Goal: Information Seeking & Learning: Compare options

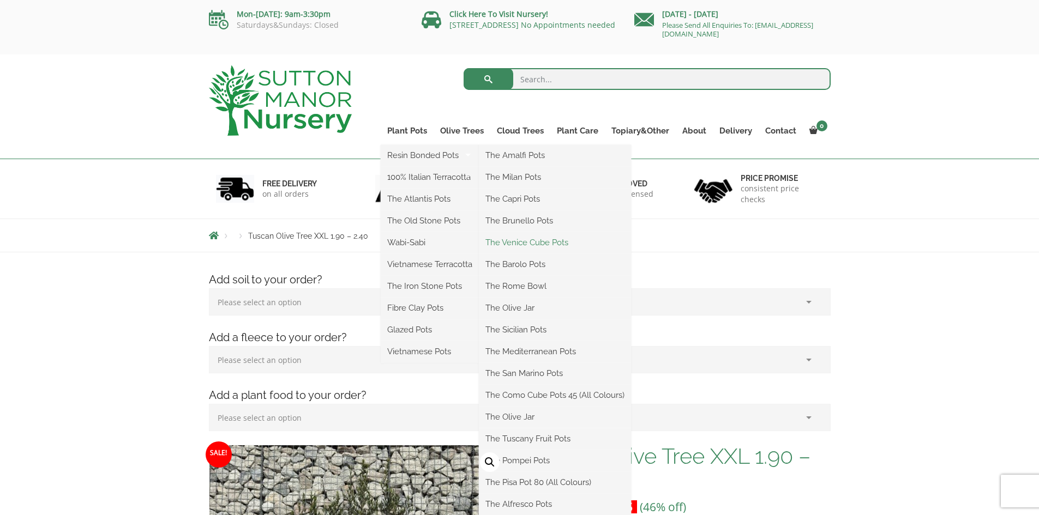
click at [527, 240] on link "The Venice Cube Pots" at bounding box center [555, 243] width 152 height 16
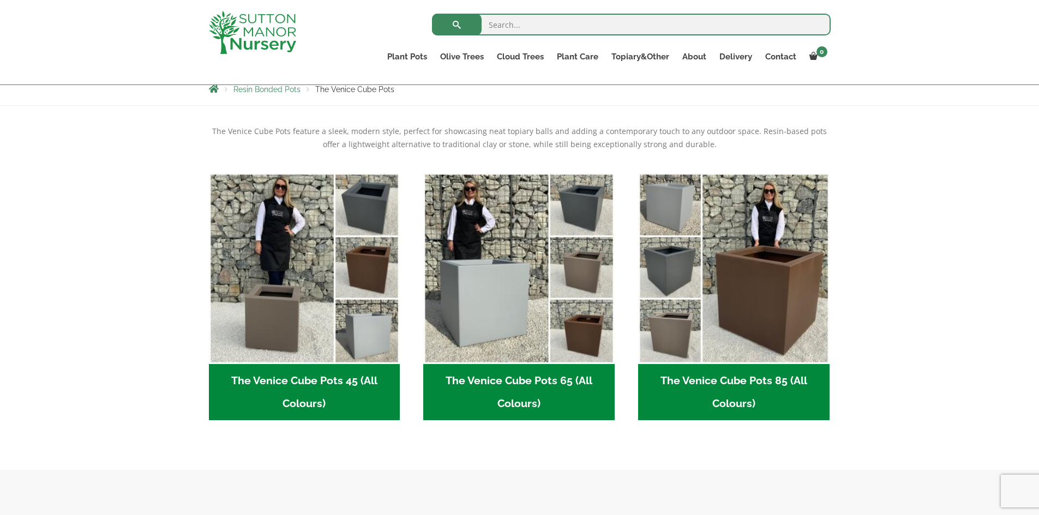
scroll to position [218, 0]
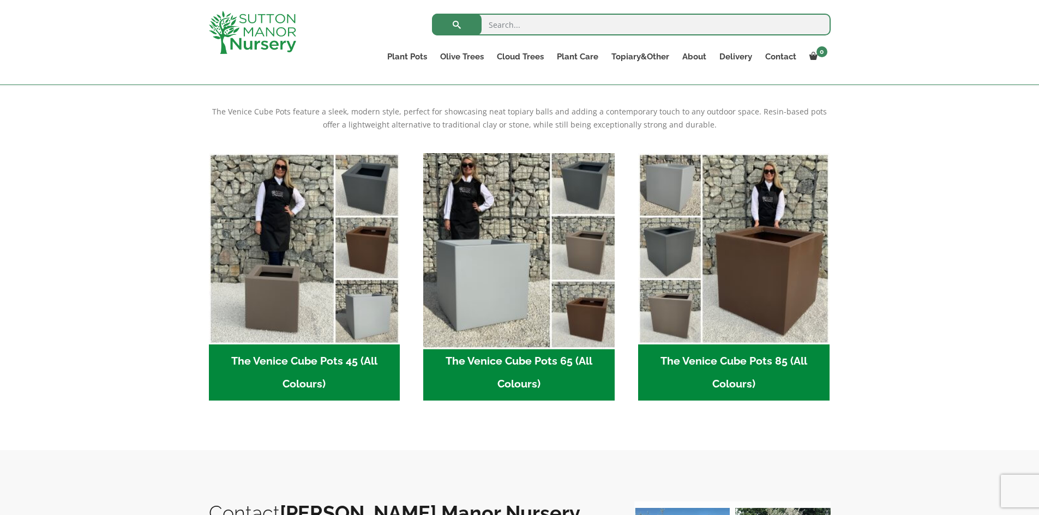
click at [513, 263] on img "Visit product category The Venice Cube Pots 65 (All Colours)" at bounding box center [519, 248] width 201 height 201
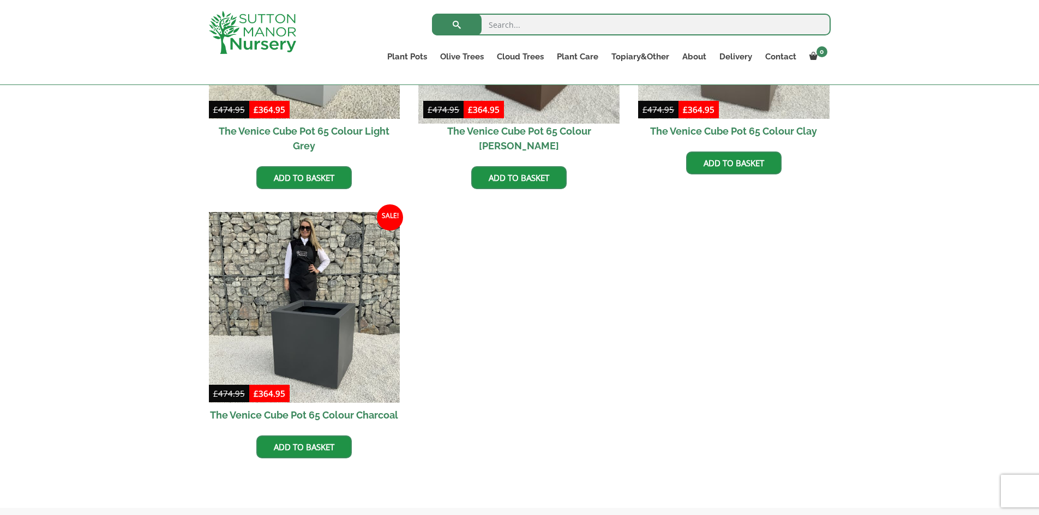
scroll to position [218, 0]
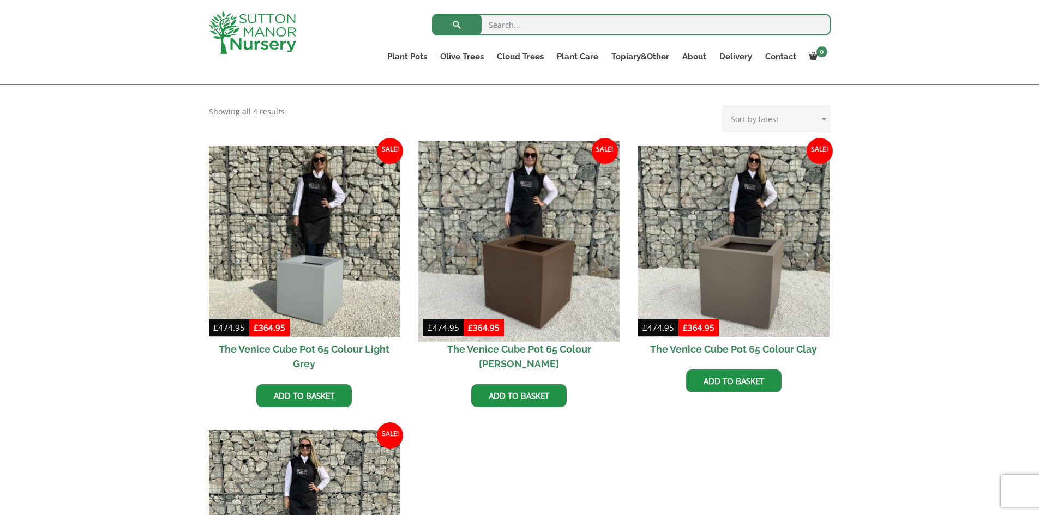
click at [522, 250] on img at bounding box center [519, 241] width 201 height 201
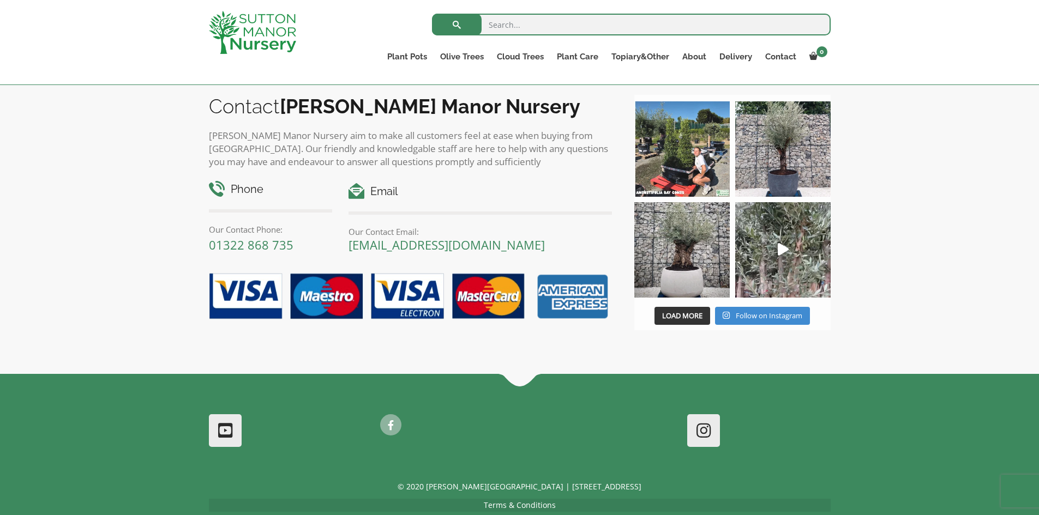
scroll to position [1036, 0]
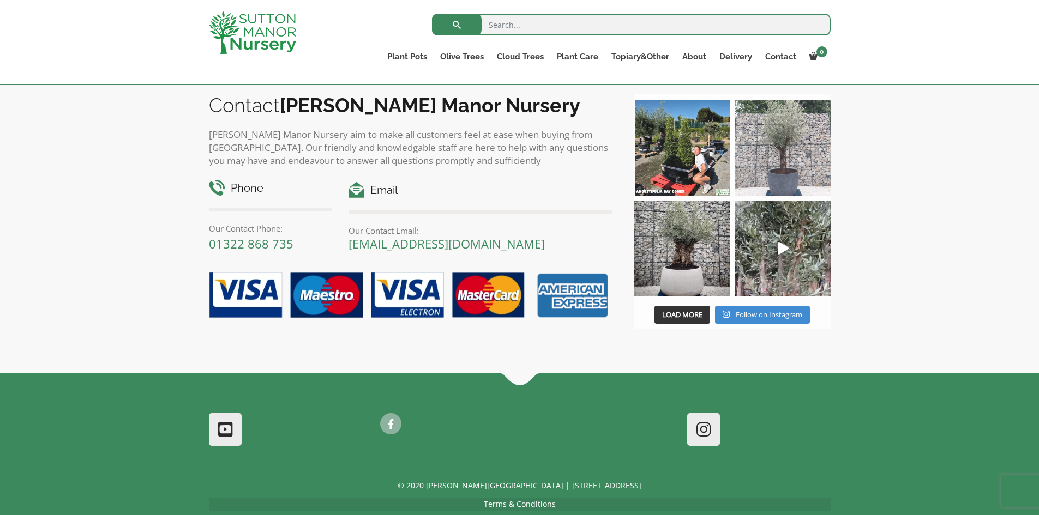
click at [780, 170] on img at bounding box center [782, 147] width 95 height 95
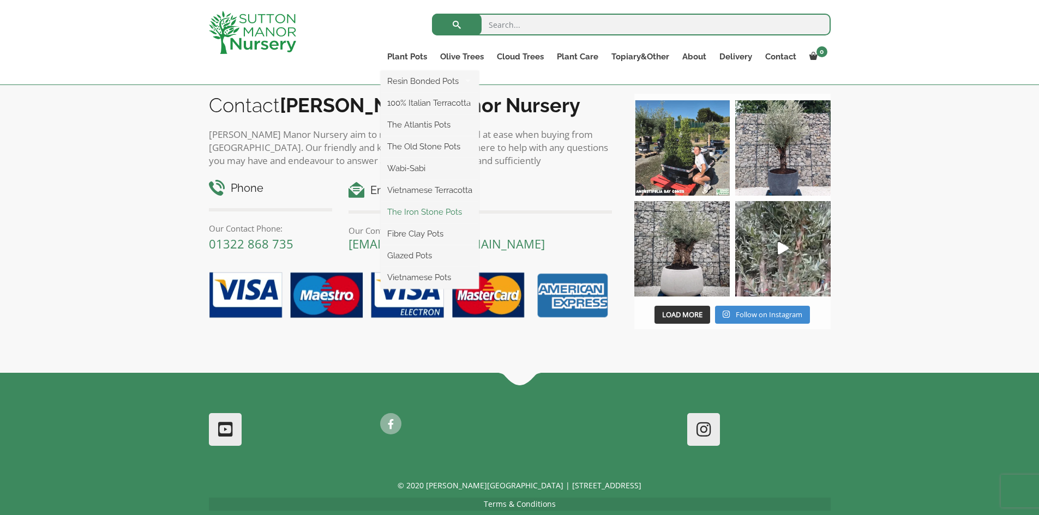
click at [433, 211] on link "The Iron Stone Pots" at bounding box center [430, 212] width 98 height 16
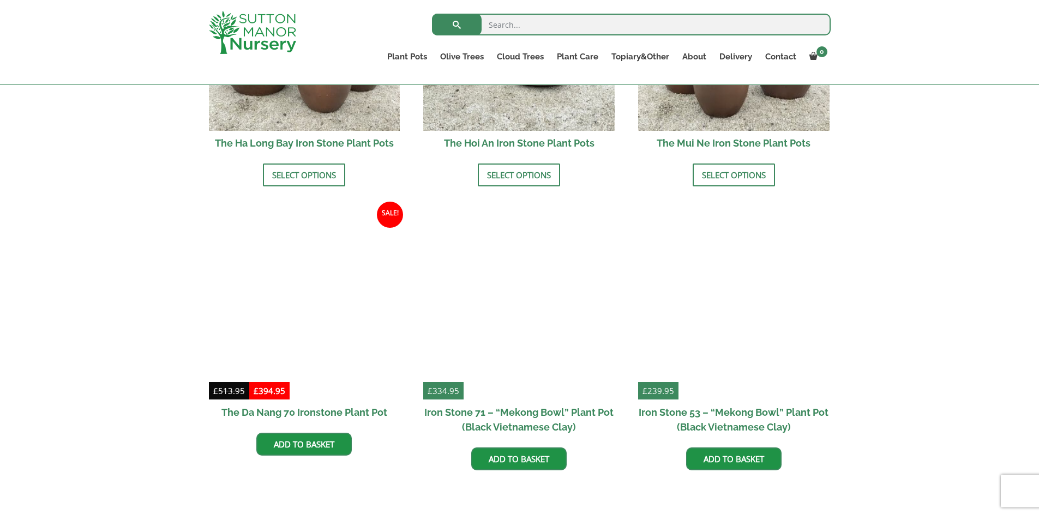
scroll to position [382, 0]
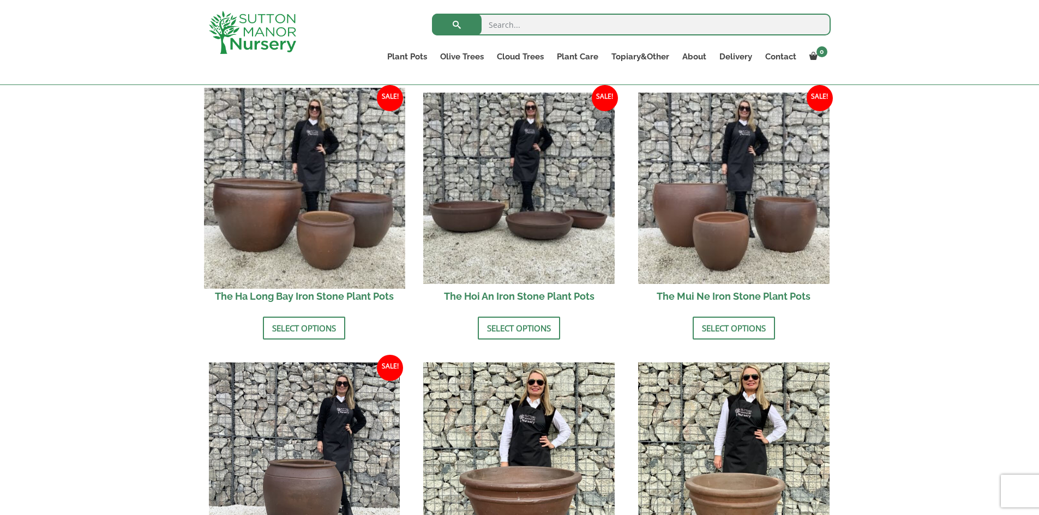
click at [263, 199] on img at bounding box center [304, 188] width 201 height 201
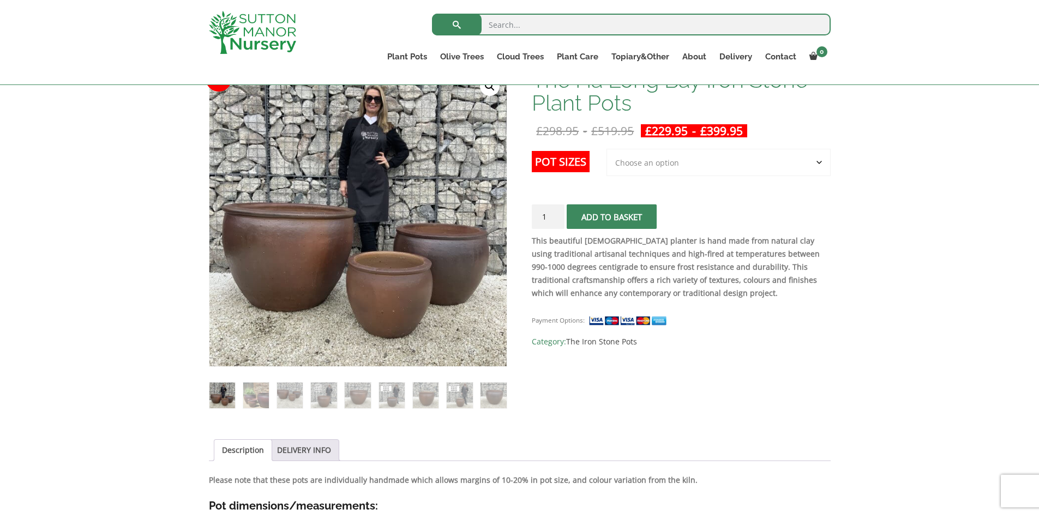
scroll to position [164, 0]
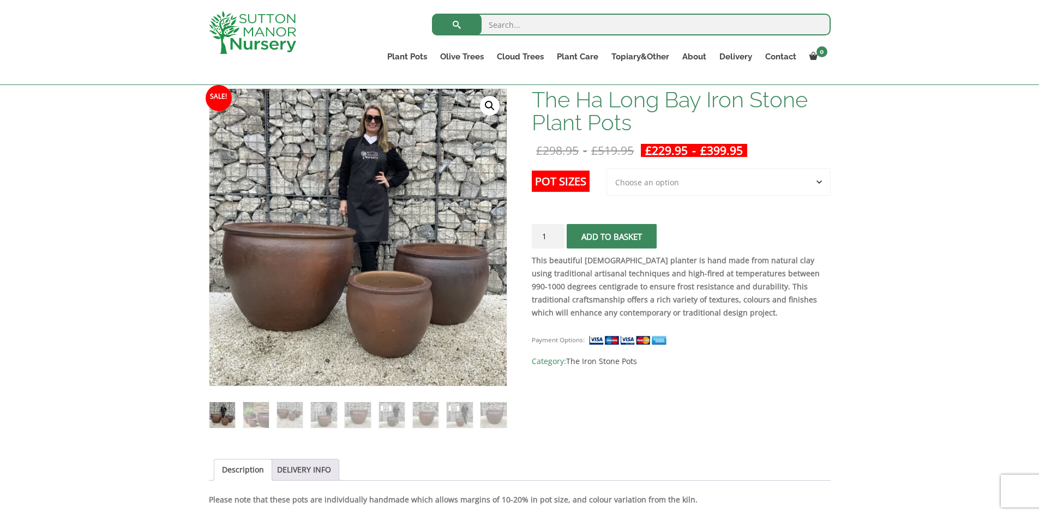
click at [459, 227] on img at bounding box center [357, 237] width 297 height 297
click at [453, 249] on img at bounding box center [482, 362] width 546 height 546
drag, startPoint x: 255, startPoint y: 413, endPoint x: 257, endPoint y: 399, distance: 14.4
click at [255, 412] on img at bounding box center [256, 416] width 26 height 26
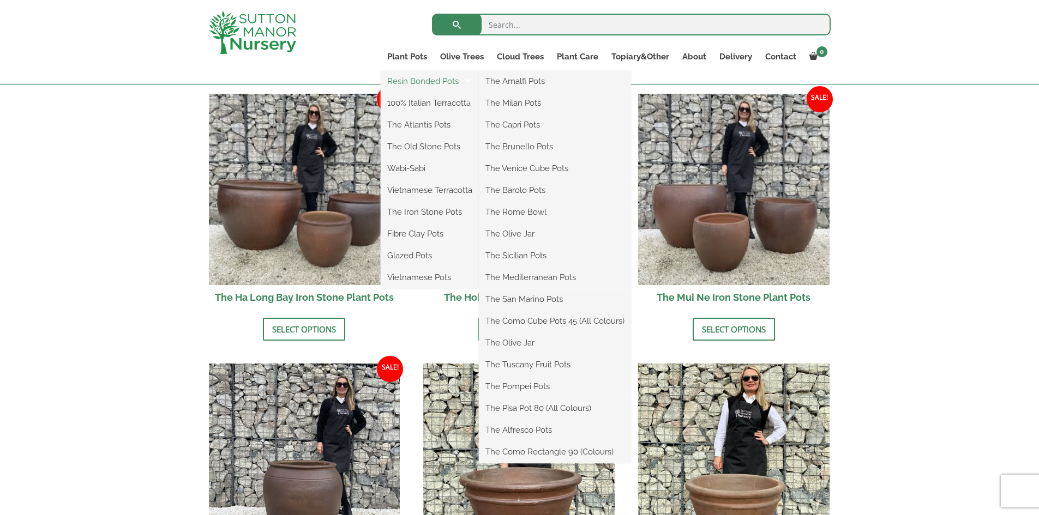
click at [431, 79] on link "Resin Bonded Pots" at bounding box center [430, 81] width 98 height 16
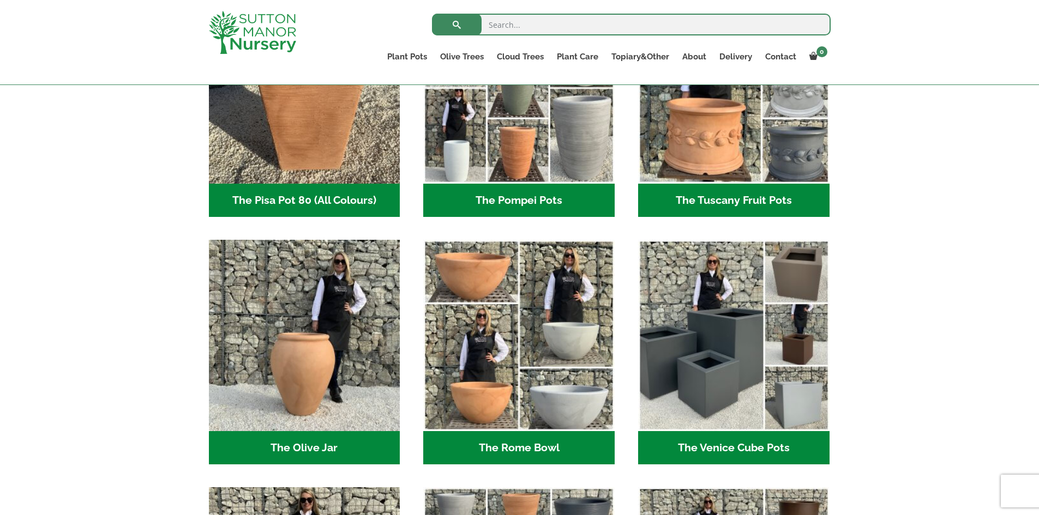
scroll to position [873, 0]
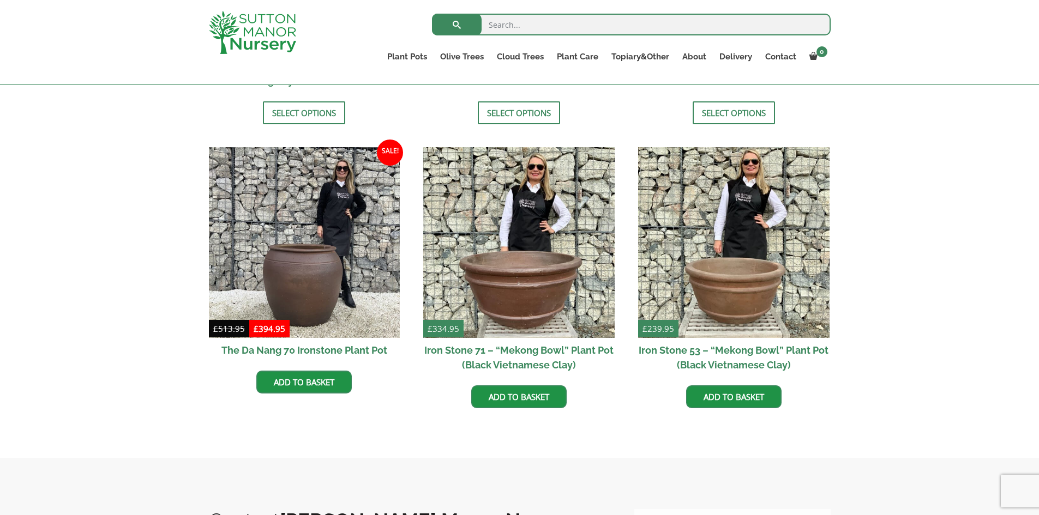
scroll to position [598, 0]
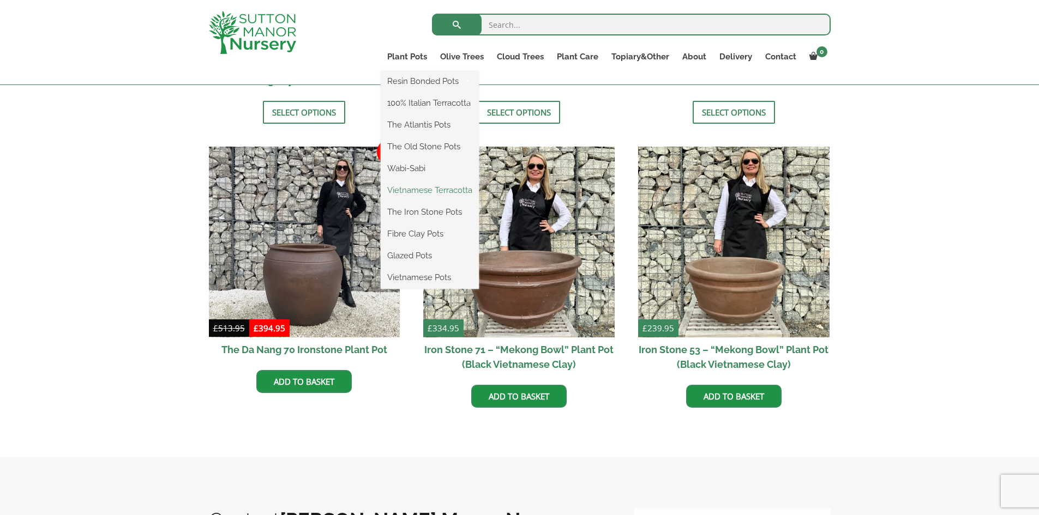
click at [422, 187] on link "Vietnamese Terracotta" at bounding box center [430, 190] width 98 height 16
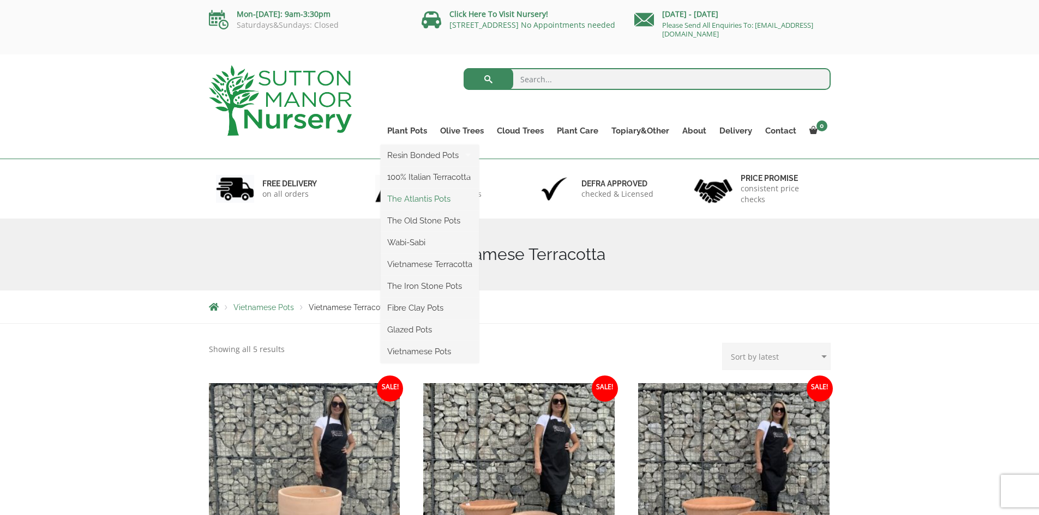
click at [420, 197] on link "The Atlantis Pots" at bounding box center [430, 199] width 98 height 16
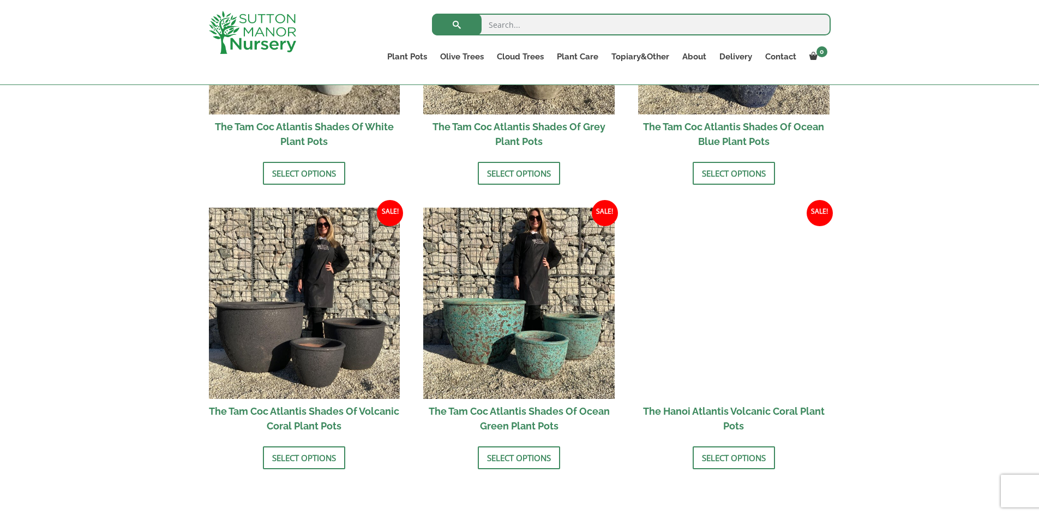
scroll to position [818, 0]
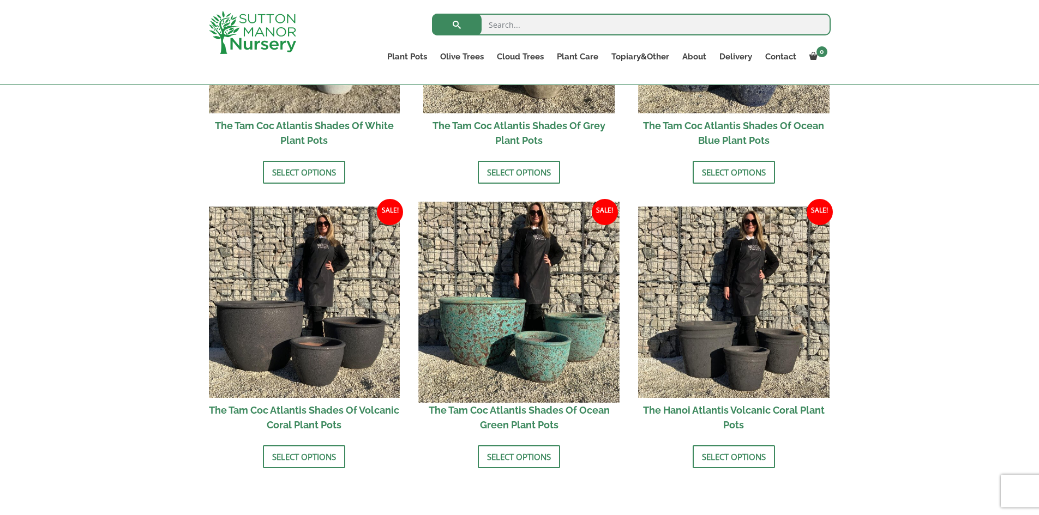
click at [491, 303] on img at bounding box center [519, 302] width 201 height 201
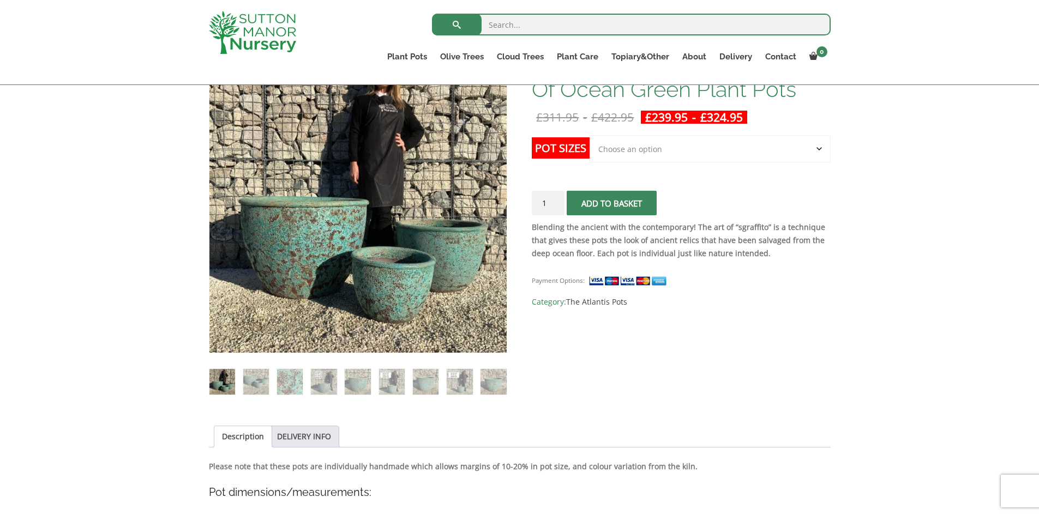
scroll to position [218, 0]
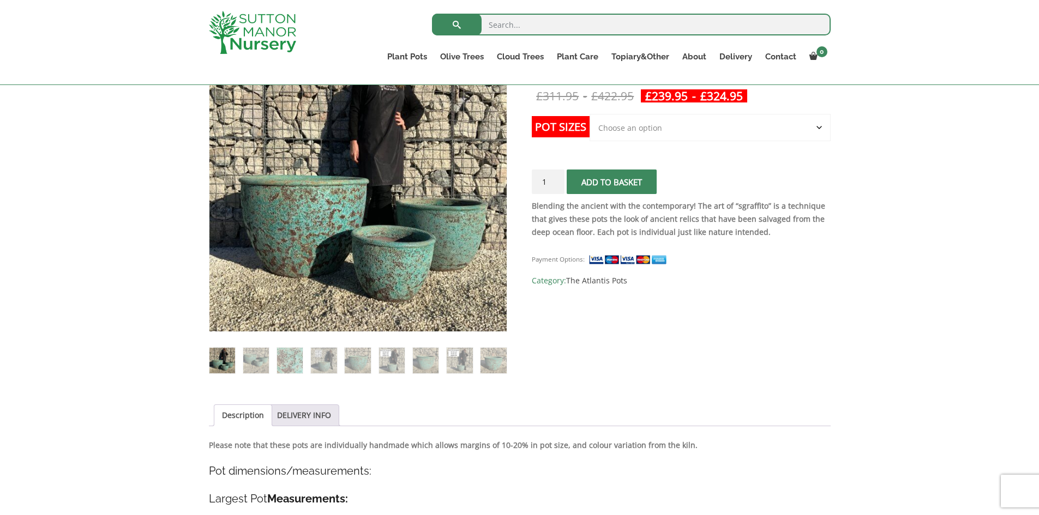
click at [250, 358] on img at bounding box center [256, 361] width 26 height 26
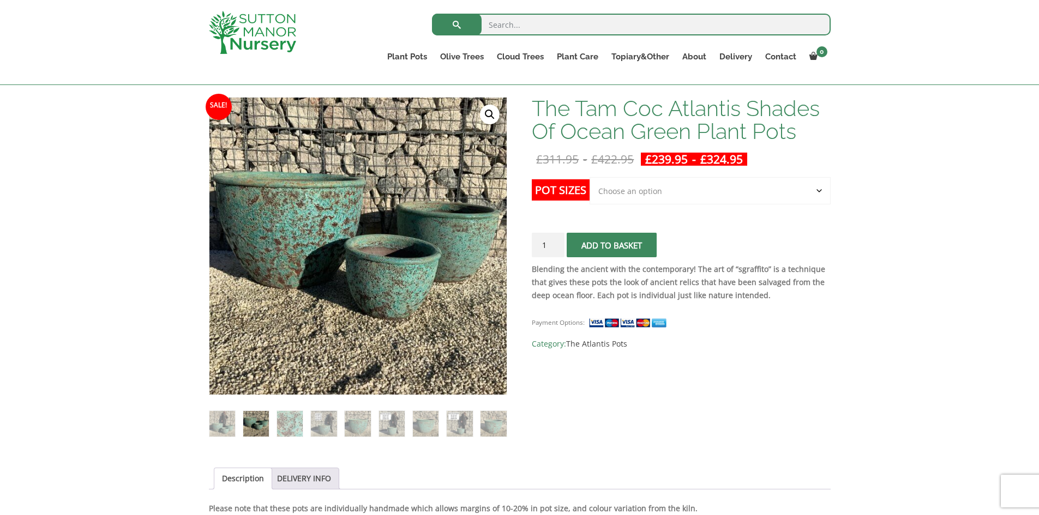
scroll to position [55, 0]
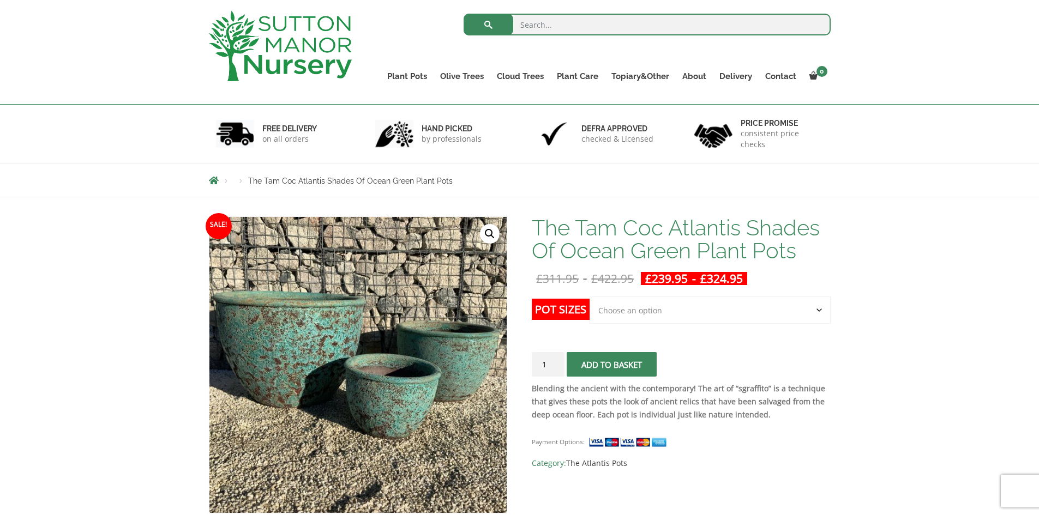
click at [430, 352] on img at bounding box center [298, 378] width 546 height 546
click at [489, 234] on link "🔍" at bounding box center [490, 234] width 20 height 20
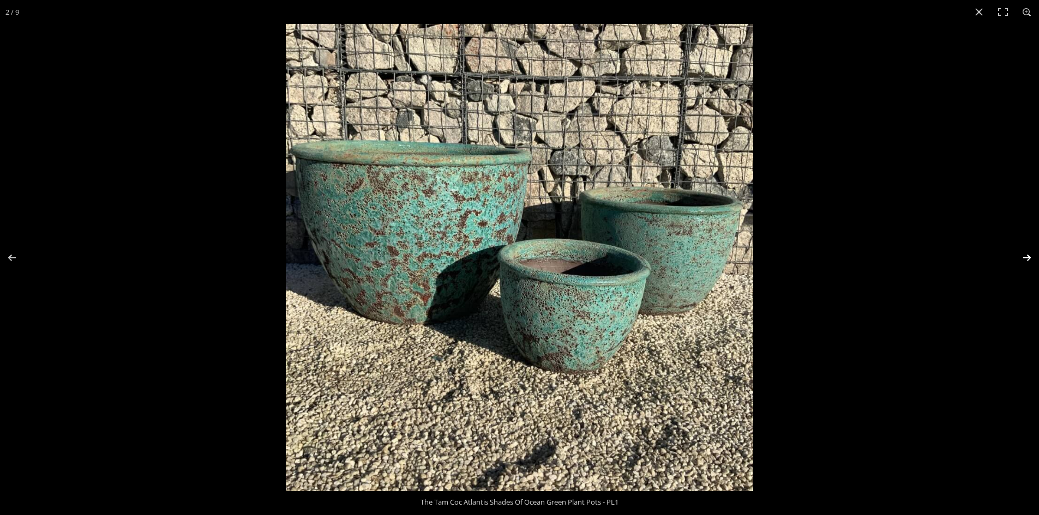
click at [1030, 255] on button "Next (arrow right)" at bounding box center [1020, 258] width 38 height 55
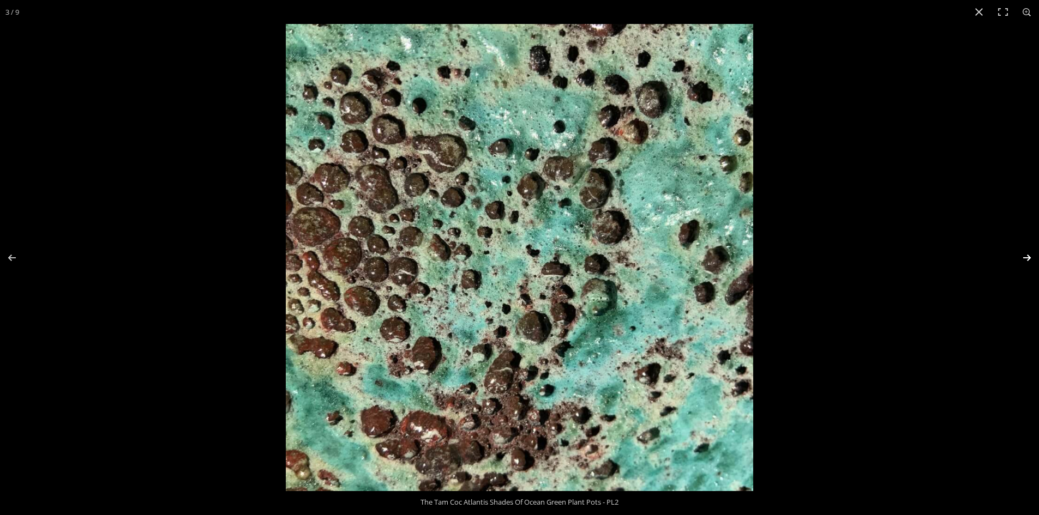
click at [1030, 255] on button "Next (arrow right)" at bounding box center [1020, 258] width 38 height 55
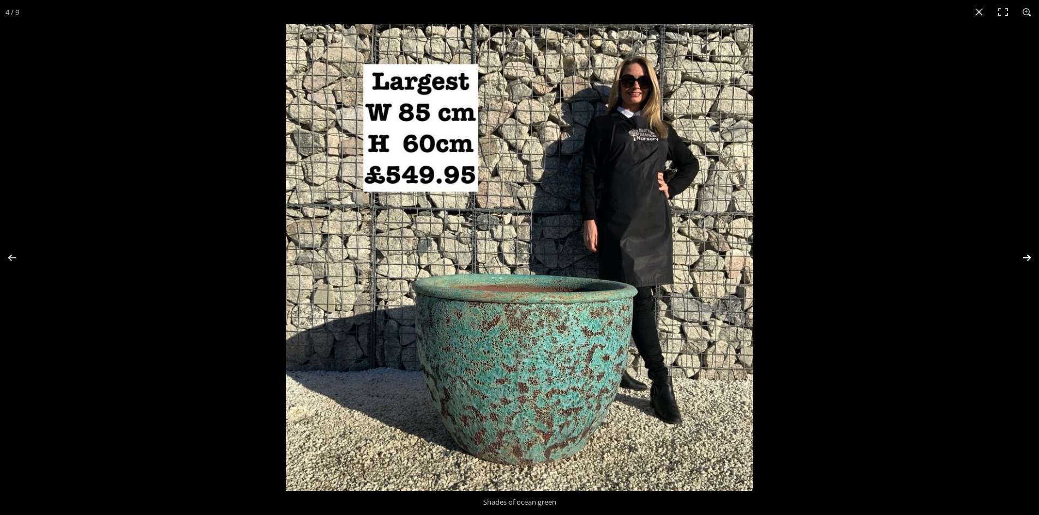
click at [1030, 255] on button "Next (arrow right)" at bounding box center [1020, 258] width 38 height 55
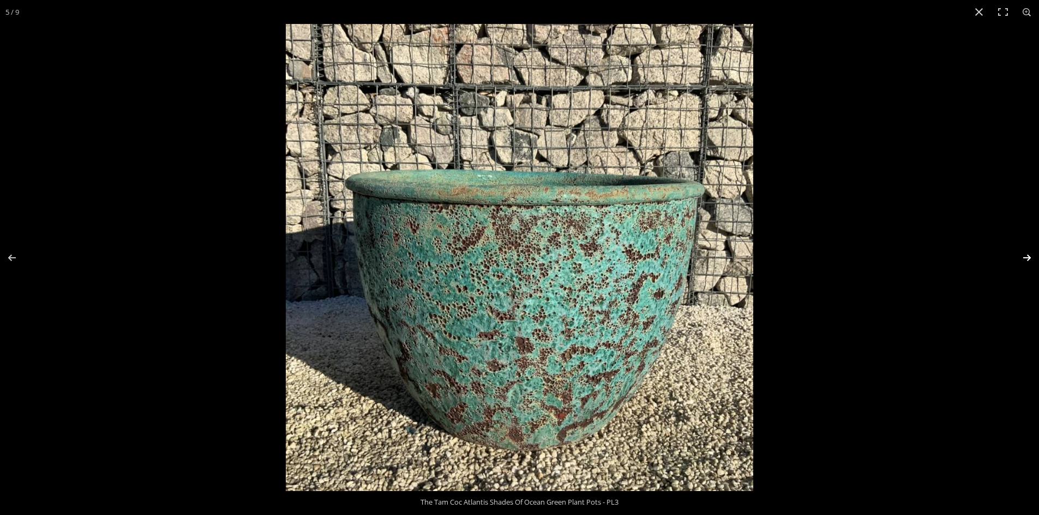
click at [1030, 255] on button "Next (arrow right)" at bounding box center [1020, 258] width 38 height 55
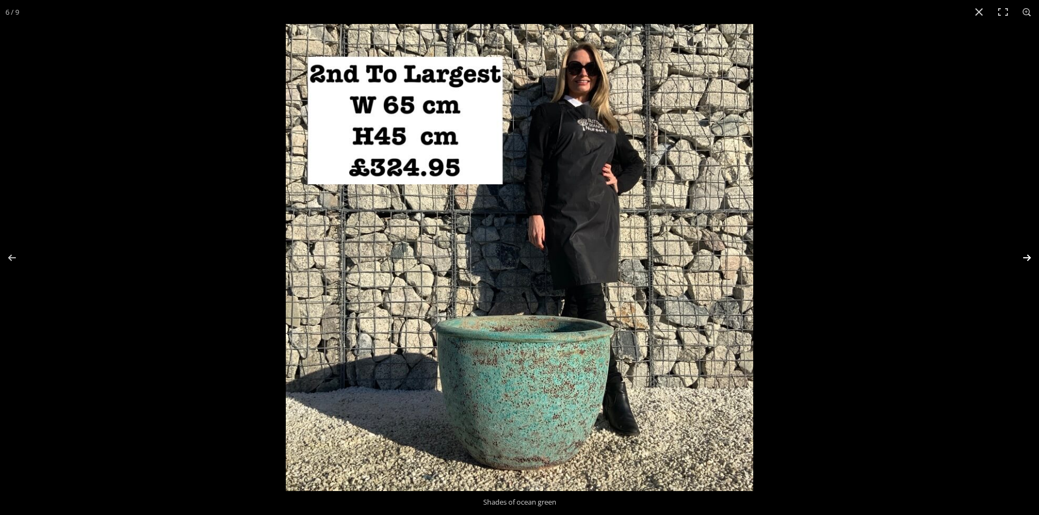
click at [1030, 255] on button "Next (arrow right)" at bounding box center [1020, 258] width 38 height 55
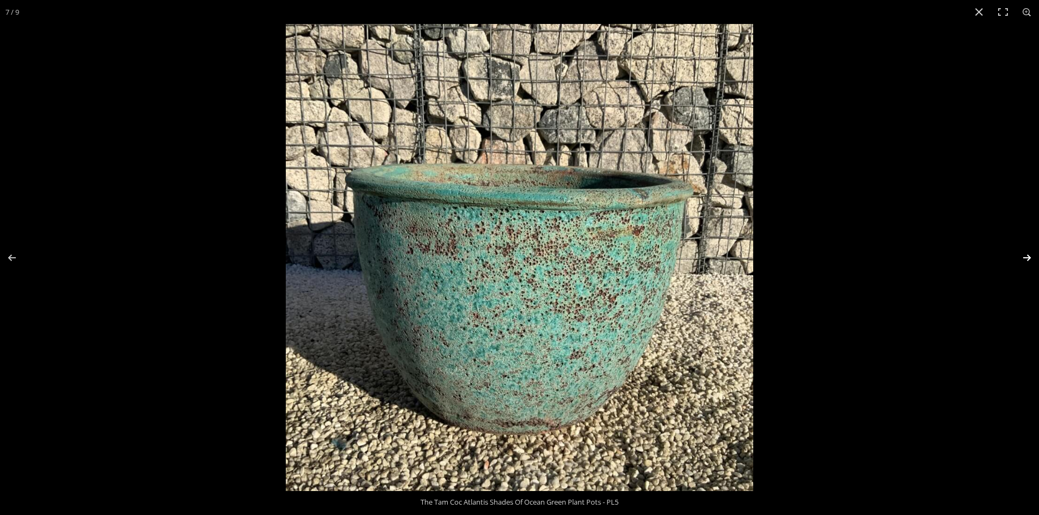
click at [1030, 255] on button "Next (arrow right)" at bounding box center [1020, 258] width 38 height 55
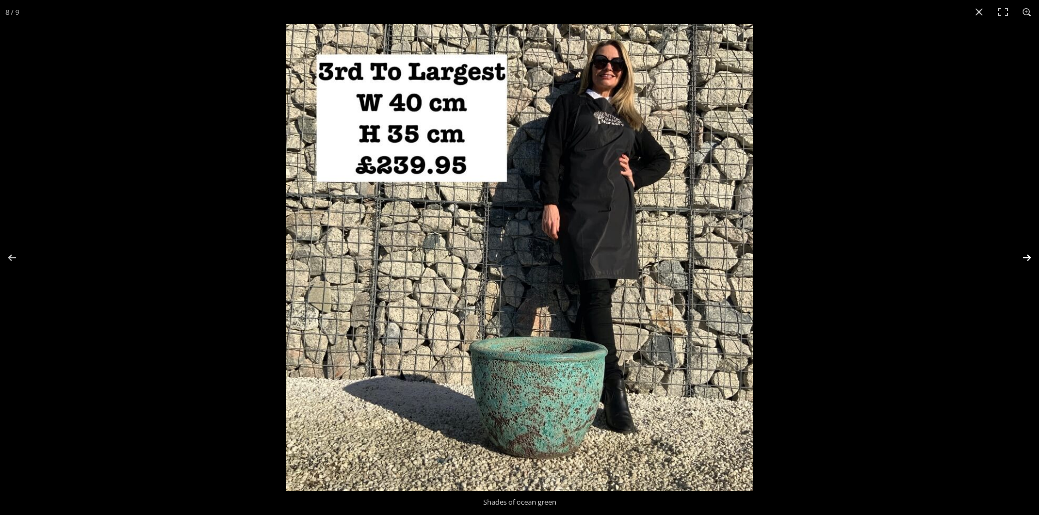
click at [1030, 255] on button "Next (arrow right)" at bounding box center [1020, 258] width 38 height 55
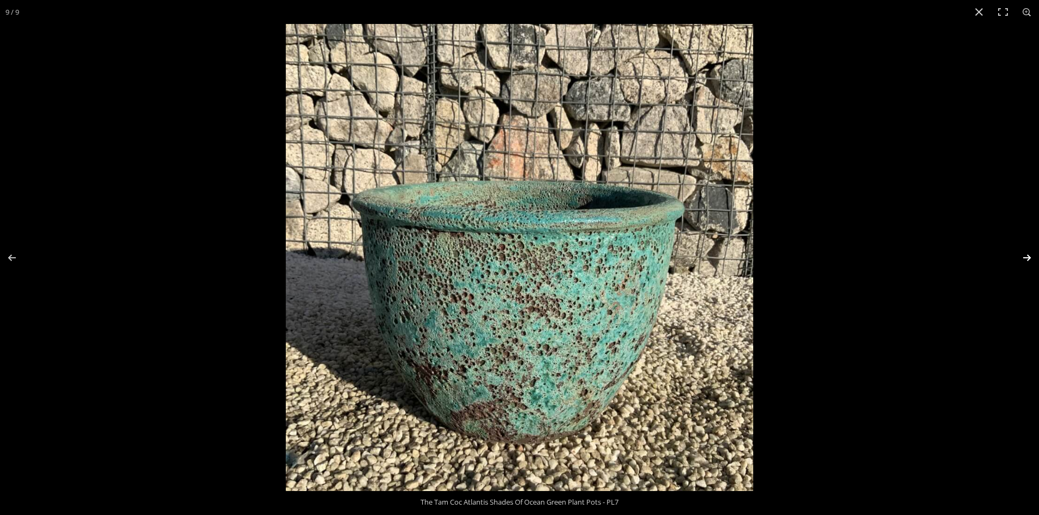
click at [1030, 255] on button "Next (arrow right)" at bounding box center [1020, 258] width 38 height 55
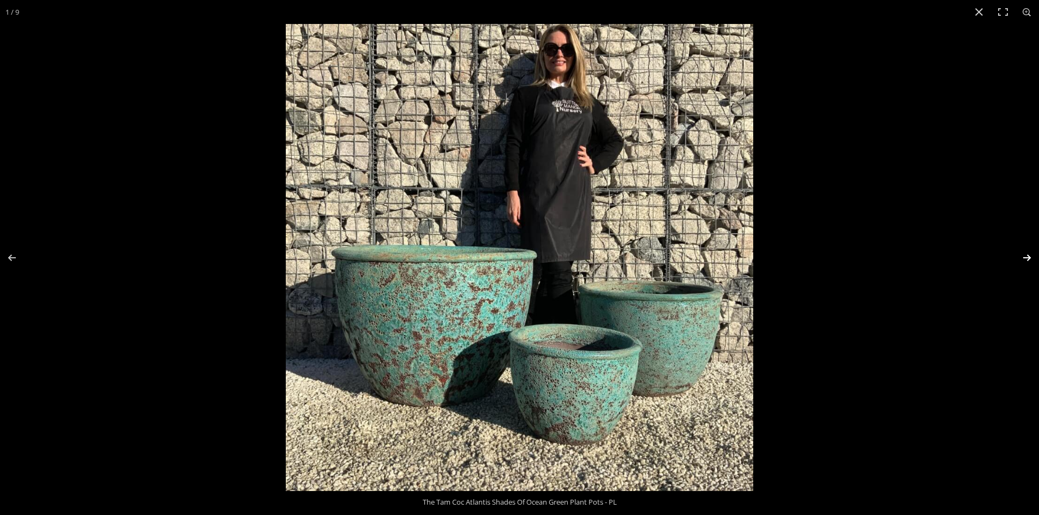
click at [1030, 255] on button "Next (arrow right)" at bounding box center [1020, 258] width 38 height 55
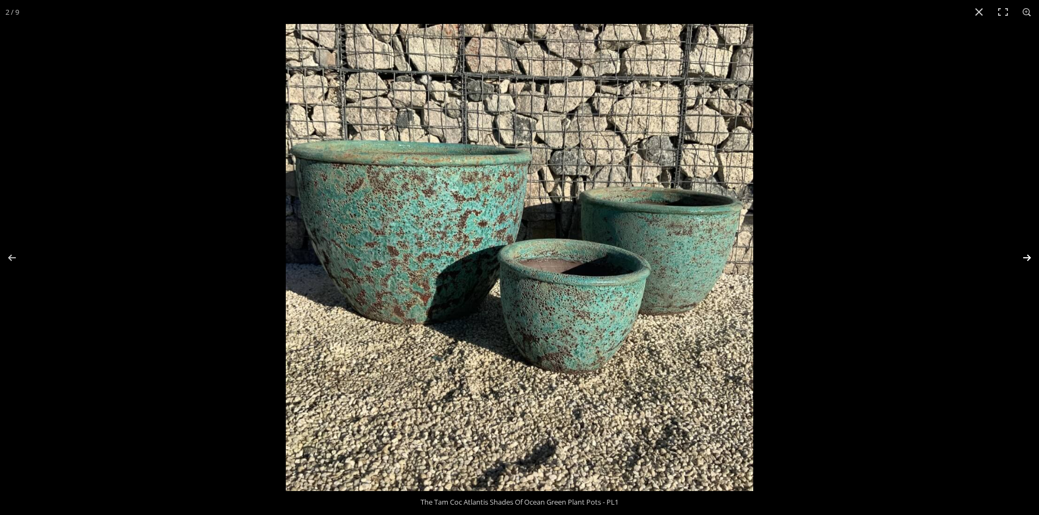
click at [1030, 255] on button "Next (arrow right)" at bounding box center [1020, 258] width 38 height 55
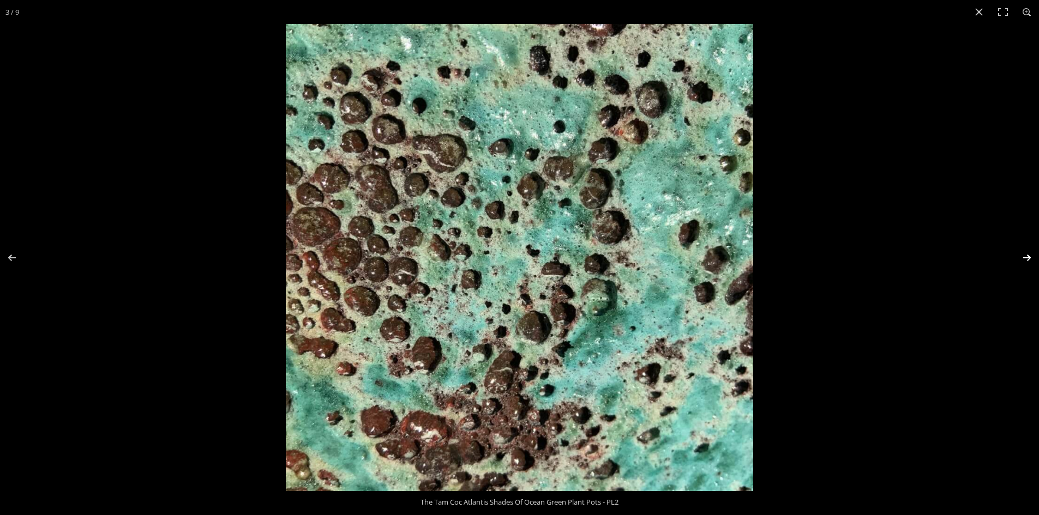
click at [1030, 255] on button "Next (arrow right)" at bounding box center [1020, 258] width 38 height 55
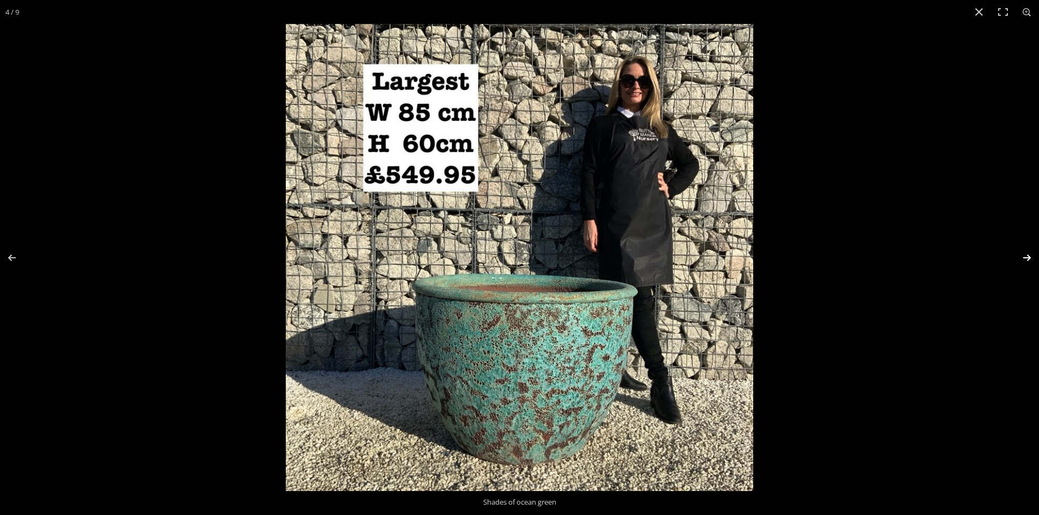
click at [1030, 255] on button "Next (arrow right)" at bounding box center [1020, 258] width 38 height 55
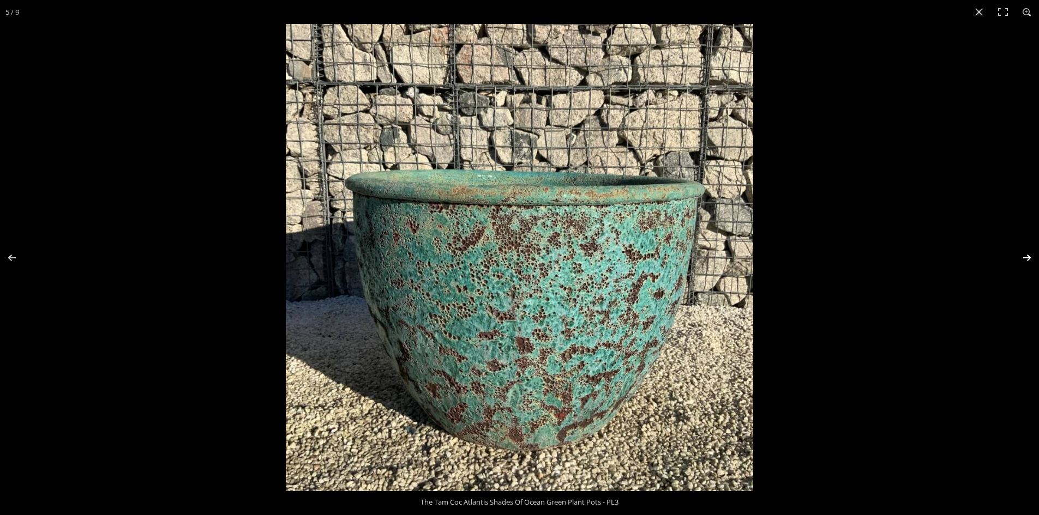
click at [1030, 255] on button "Next (arrow right)" at bounding box center [1020, 258] width 38 height 55
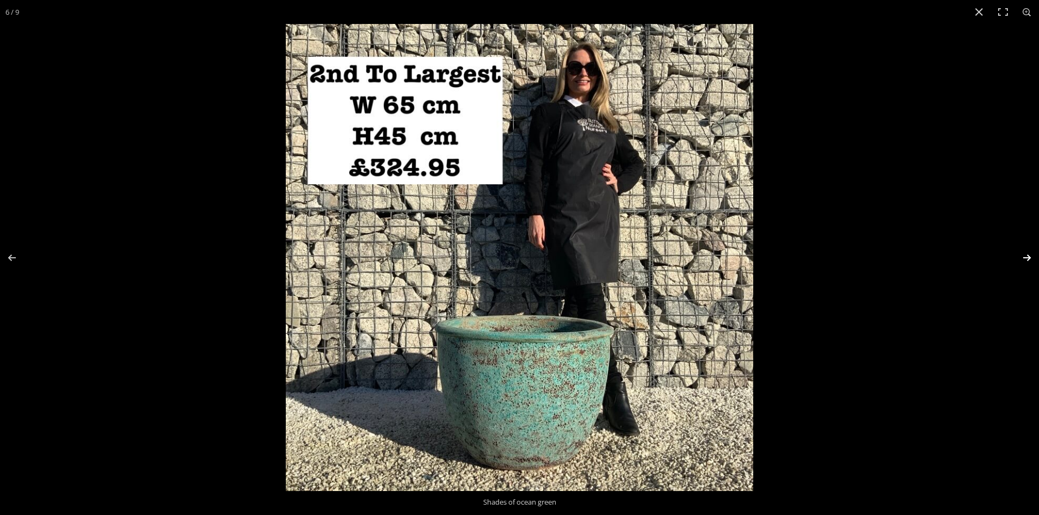
click at [1030, 255] on button "Next (arrow right)" at bounding box center [1020, 258] width 38 height 55
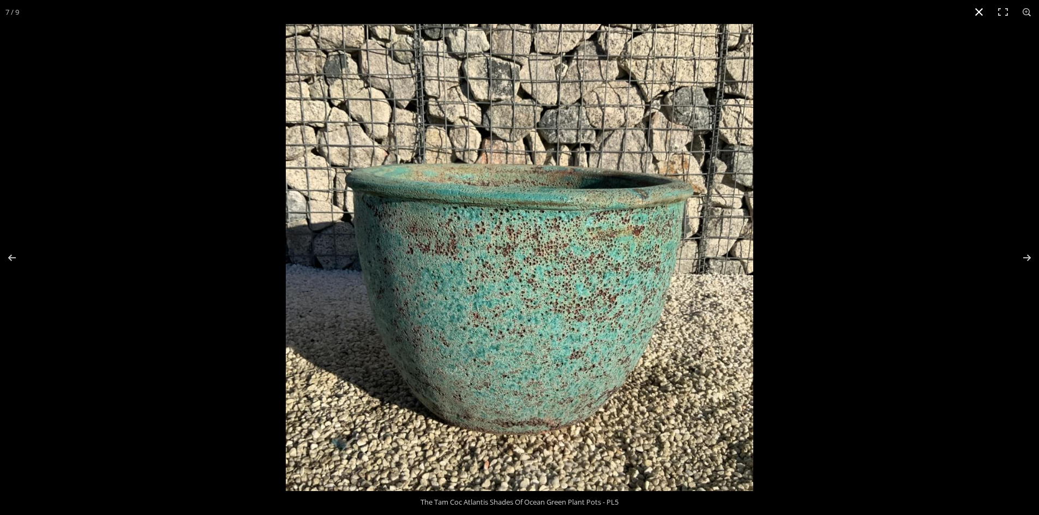
click at [976, 10] on button "Close (Esc)" at bounding box center [979, 12] width 24 height 24
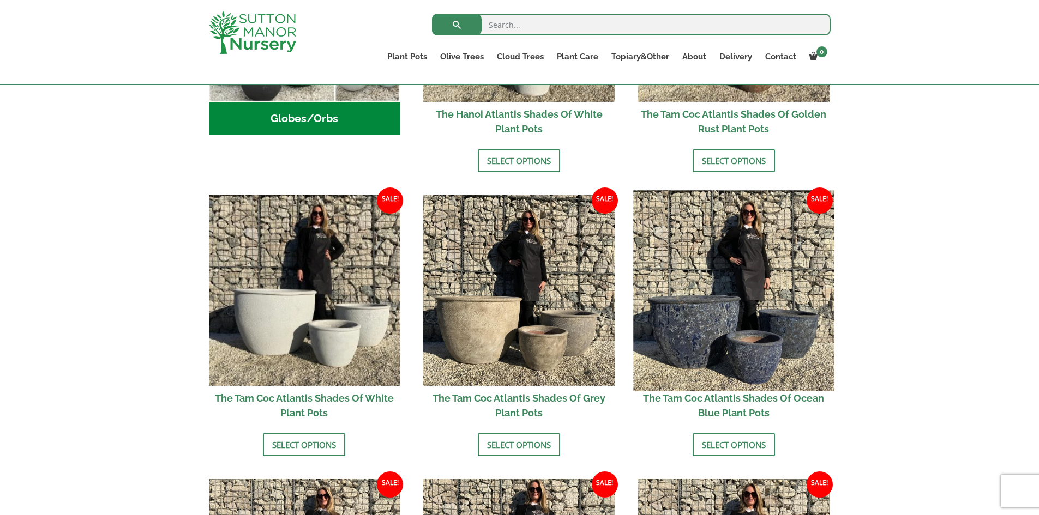
scroll to position [273, 0]
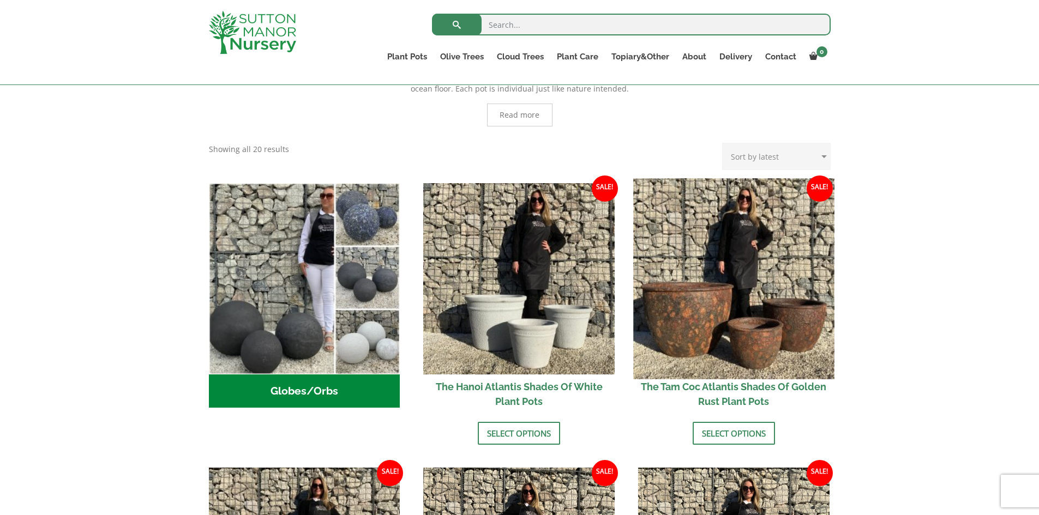
click at [734, 302] on img at bounding box center [733, 278] width 201 height 201
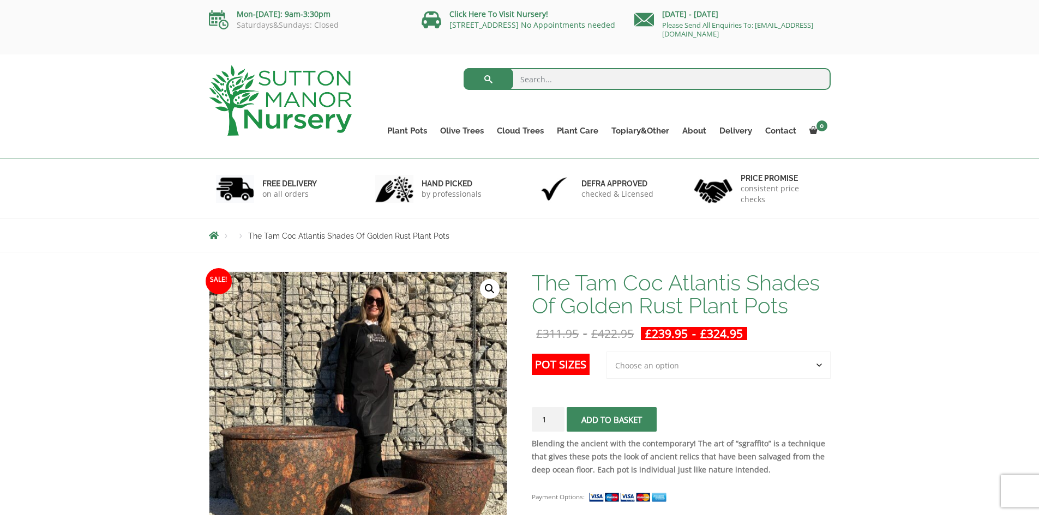
scroll to position [164, 0]
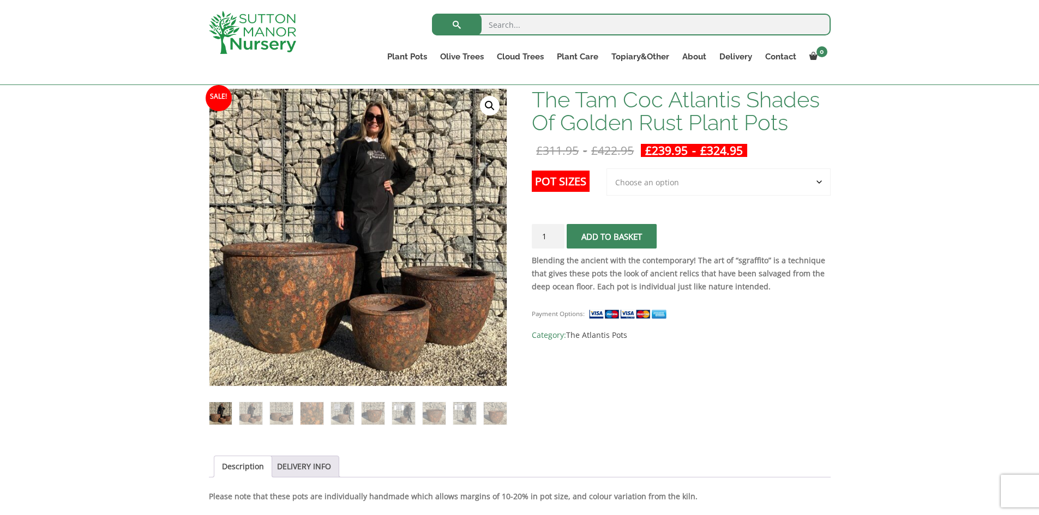
click at [356, 279] on img at bounding box center [360, 204] width 546 height 546
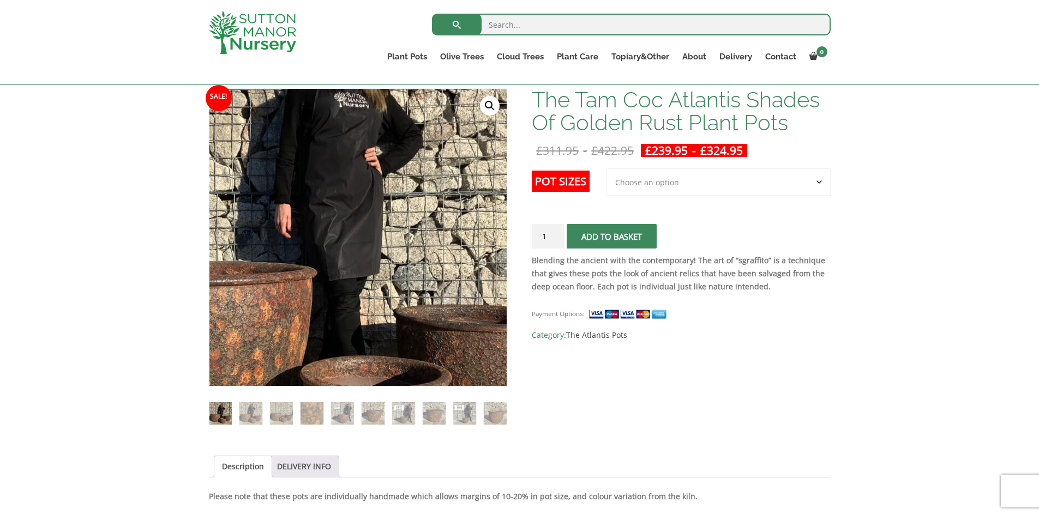
click at [406, 221] on img at bounding box center [318, 252] width 546 height 546
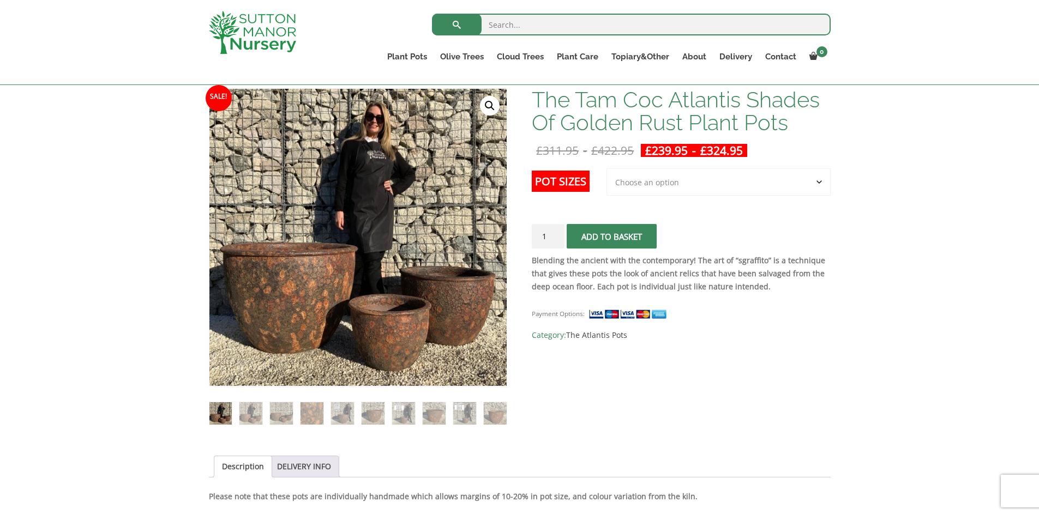
click at [487, 103] on link "🔍" at bounding box center [490, 106] width 20 height 20
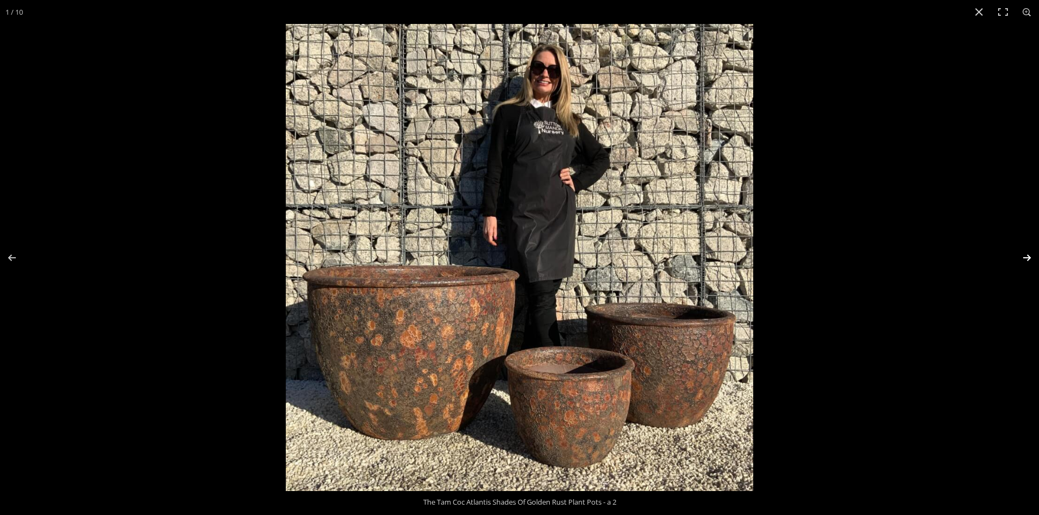
click at [1028, 257] on button "Next (arrow right)" at bounding box center [1020, 258] width 38 height 55
click at [1027, 256] on button "Next (arrow right)" at bounding box center [1020, 258] width 38 height 55
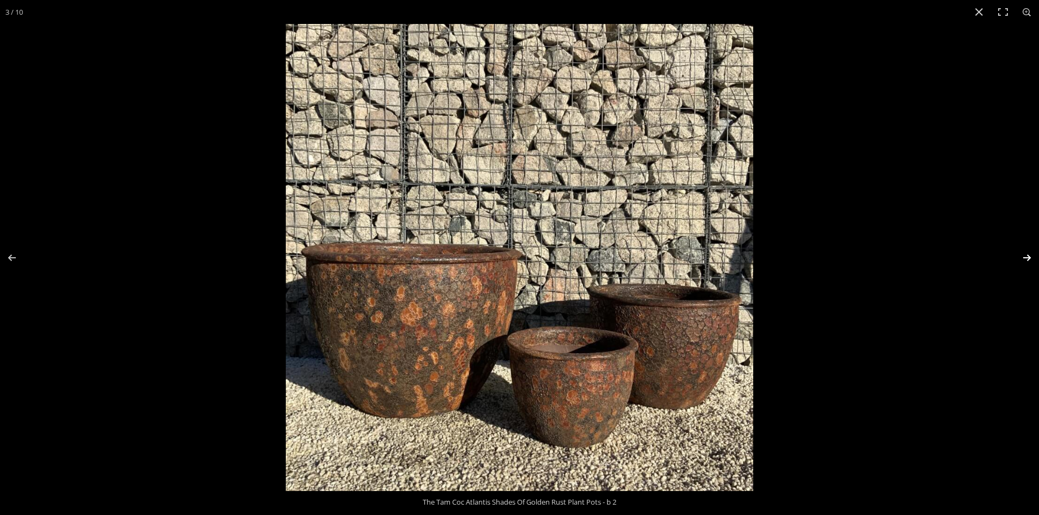
click at [1027, 256] on button "Next (arrow right)" at bounding box center [1020, 258] width 38 height 55
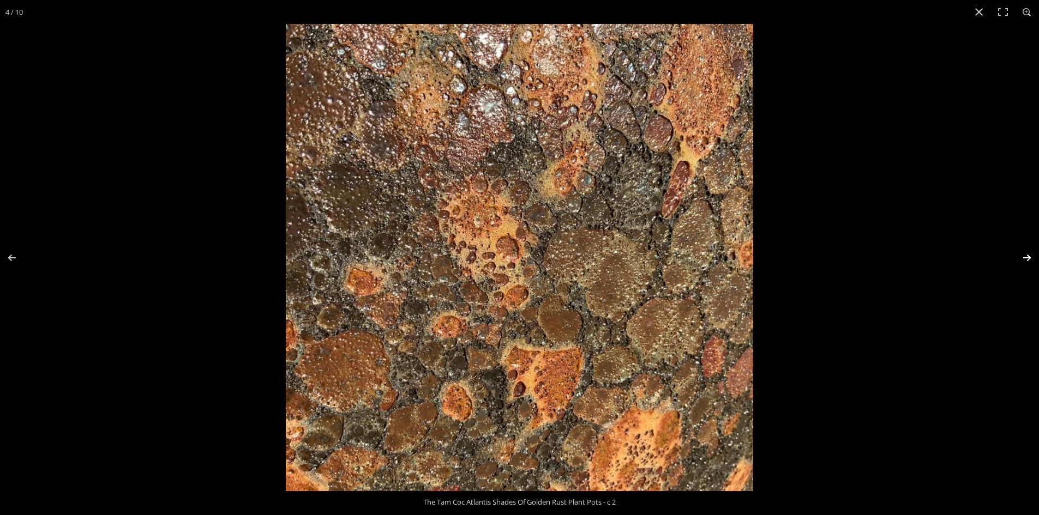
click at [1027, 256] on button "Next (arrow right)" at bounding box center [1020, 258] width 38 height 55
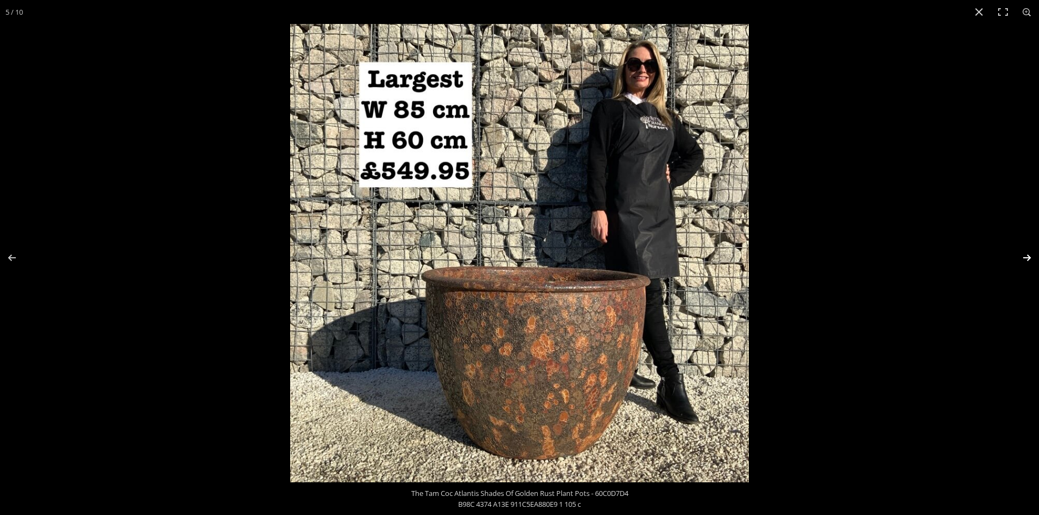
click at [1027, 256] on button "Next (arrow right)" at bounding box center [1020, 258] width 38 height 55
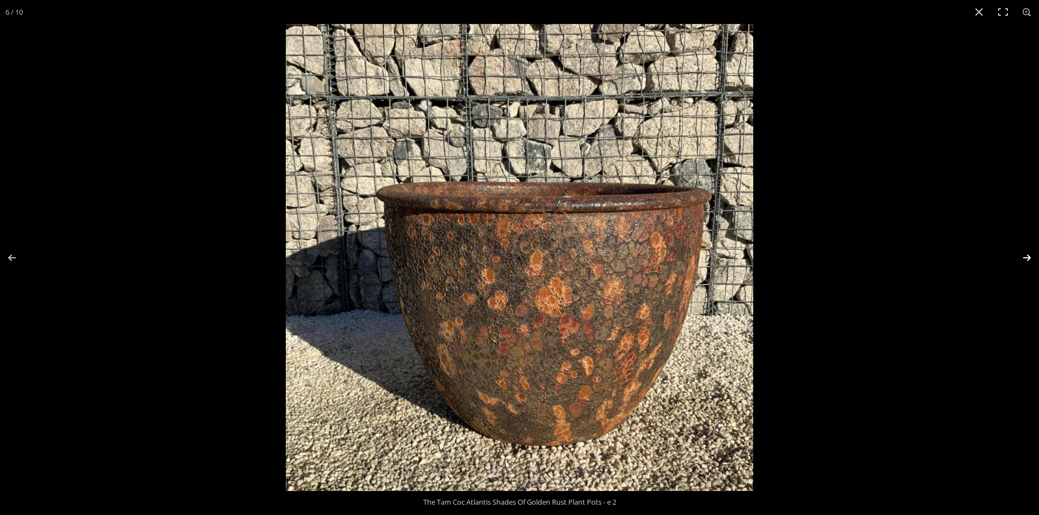
click at [1027, 256] on button "Next (arrow right)" at bounding box center [1020, 258] width 38 height 55
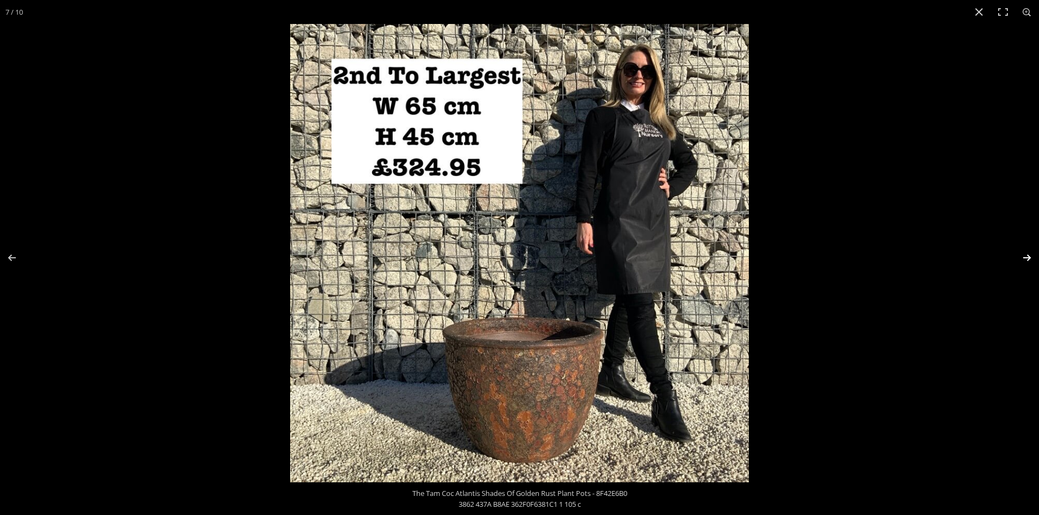
click at [1027, 256] on button "Next (arrow right)" at bounding box center [1020, 258] width 38 height 55
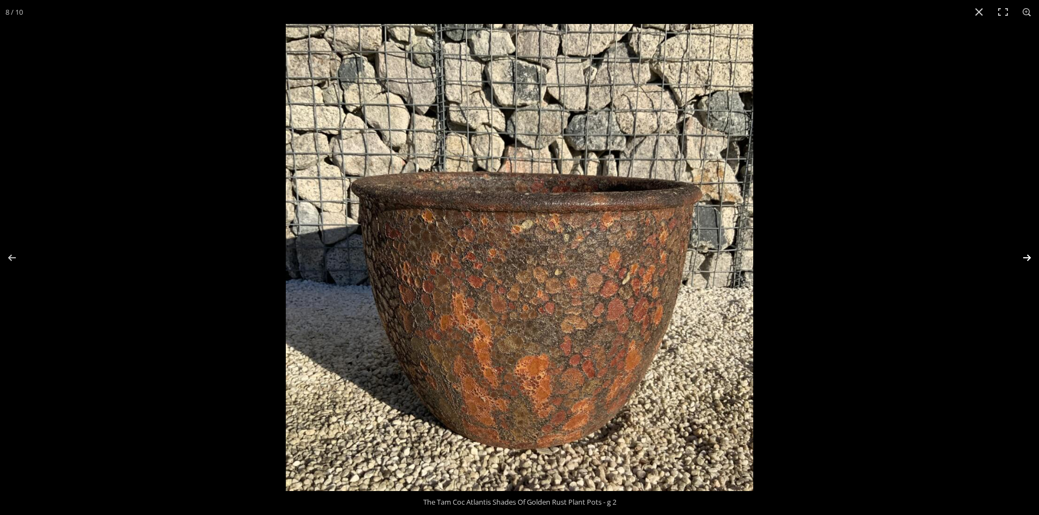
click at [1027, 256] on button "Next (arrow right)" at bounding box center [1020, 258] width 38 height 55
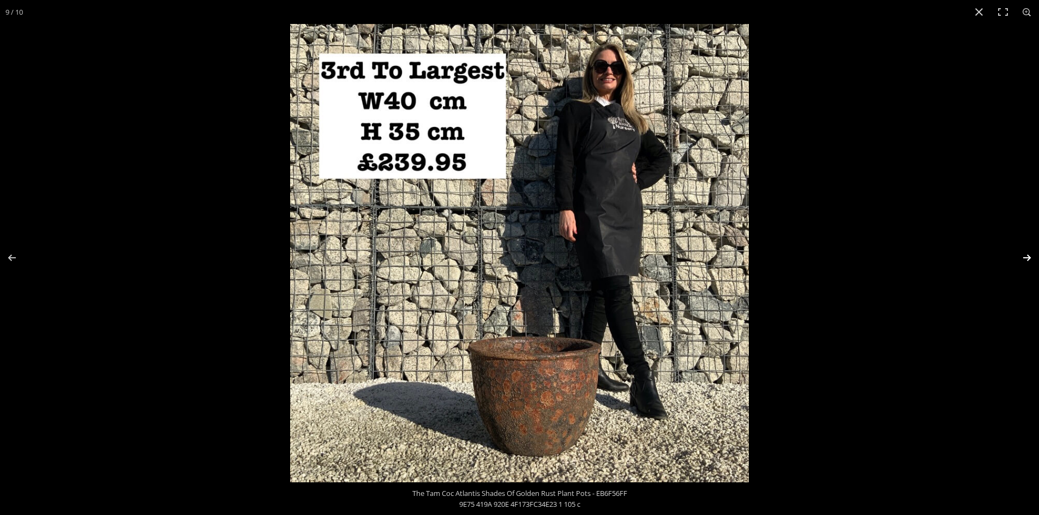
click at [1027, 256] on button "Next (arrow right)" at bounding box center [1020, 258] width 38 height 55
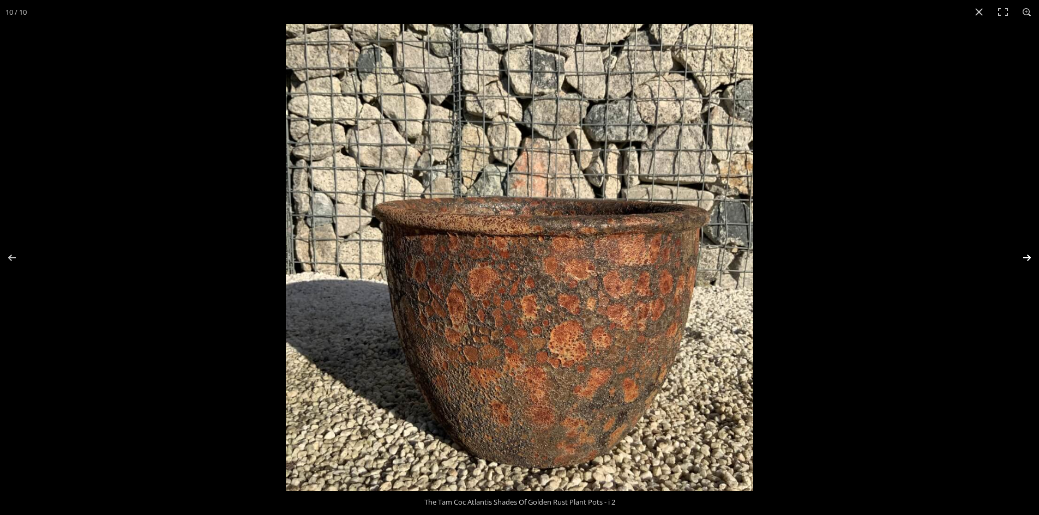
click at [1027, 256] on button "Next (arrow right)" at bounding box center [1020, 258] width 38 height 55
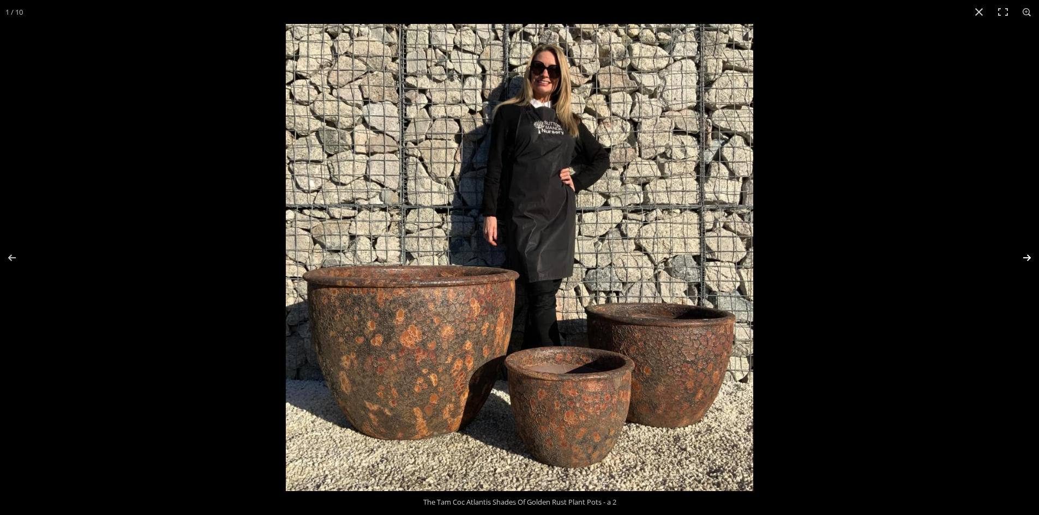
click at [1027, 256] on button "Next (arrow right)" at bounding box center [1020, 258] width 38 height 55
click at [980, 10] on button "Close (Esc)" at bounding box center [979, 12] width 24 height 24
